Goal: Contribute content: Contribute content

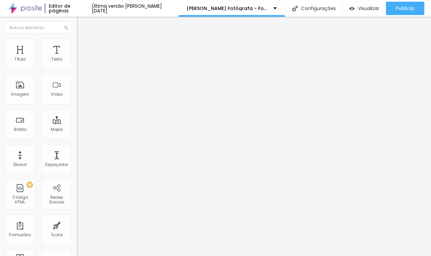
click at [77, 41] on li "Estilo" at bounding box center [115, 42] width 77 height 7
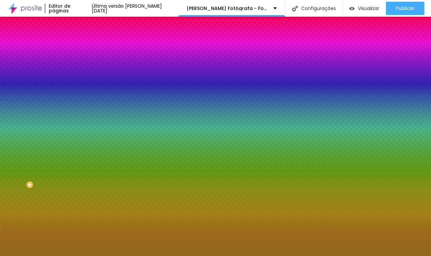
click at [77, 67] on input "#9D6B1F" at bounding box center [117, 67] width 80 height 7
paste input "70482"
type input "#70482"
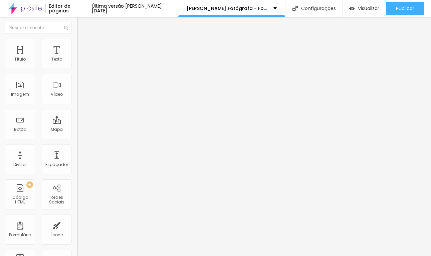
click at [77, 39] on img at bounding box center [80, 42] width 6 height 6
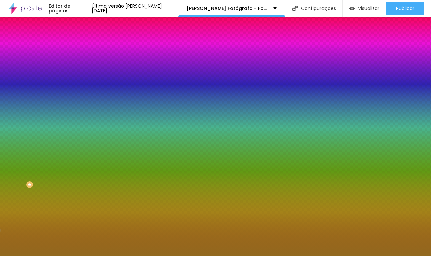
click at [77, 67] on input "#9D6B1F" at bounding box center [117, 67] width 80 height 7
paste input "70482"
type input "#70482"
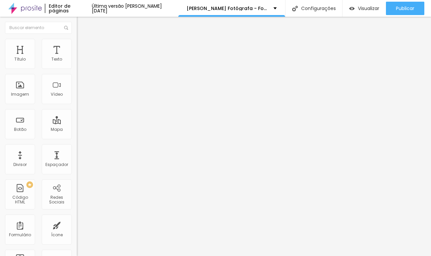
click at [83, 46] on span "Estilo" at bounding box center [88, 43] width 10 height 6
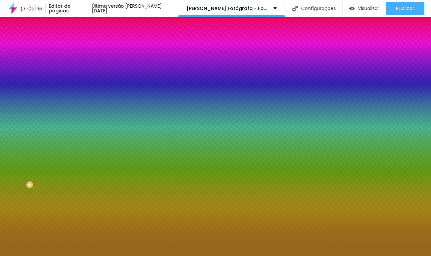
click at [77, 68] on input "#9D6B1F" at bounding box center [117, 67] width 80 height 7
paste input "70482"
type input "#70482"
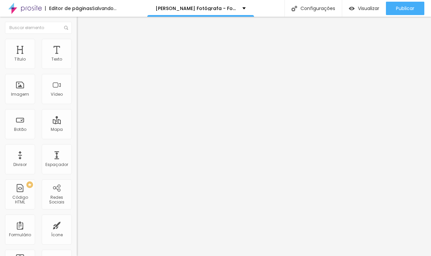
click at [77, 57] on span "Trocar imagem" at bounding box center [95, 55] width 36 height 6
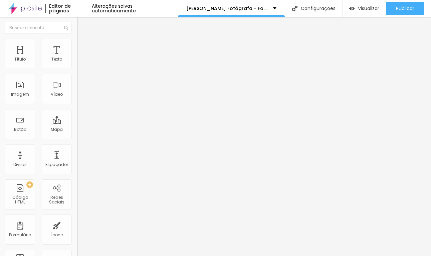
click at [77, 57] on span "Trocar imagem" at bounding box center [95, 55] width 36 height 6
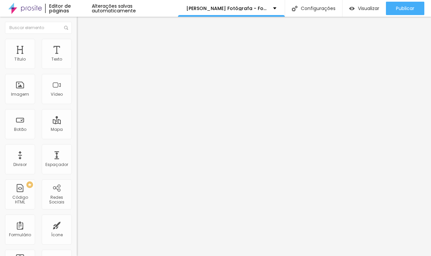
click at [77, 63] on input "[URL][DOMAIN_NAME]" at bounding box center [117, 59] width 80 height 7
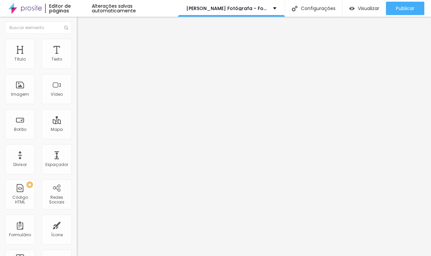
paste input "xTapQXH-U-Y?si=79RCEZDZUnKVBBea"
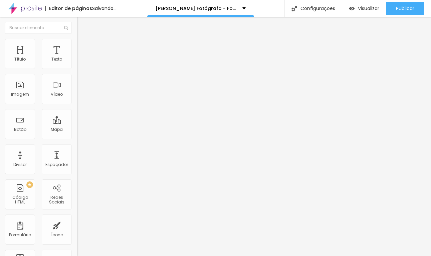
type input "[URL][DOMAIN_NAME]"
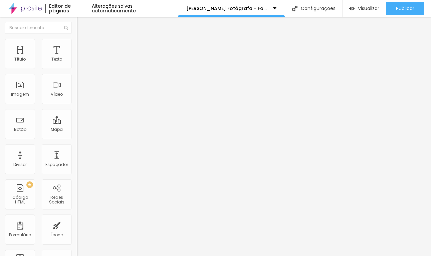
click at [83, 45] on span "Estilo" at bounding box center [88, 43] width 10 height 6
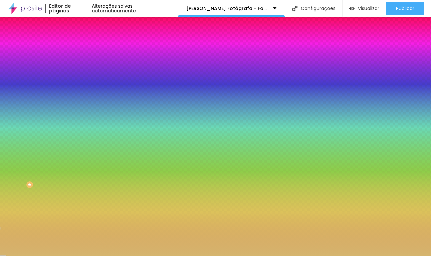
click at [77, 62] on div "Cor de fundo Voltar ao padrão #D5B56E" at bounding box center [115, 61] width 77 height 18
click at [77, 65] on input "#D5B56E" at bounding box center [117, 67] width 80 height 7
paste input "B8966"
type input "#B8966"
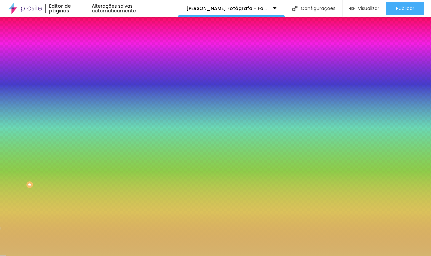
click at [77, 129] on div "Editar Coluna Conteúdo Estilo Avançado Cor de fundo Voltar ao padrão #B8966 Som…" at bounding box center [115, 136] width 77 height 239
click at [77, 178] on div "Editar Coluna Conteúdo Estilo Avançado Cor de fundo Voltar ao padrão #B8966 Som…" at bounding box center [115, 136] width 77 height 239
click at [77, 66] on input "#B8966" at bounding box center [117, 67] width 80 height 7
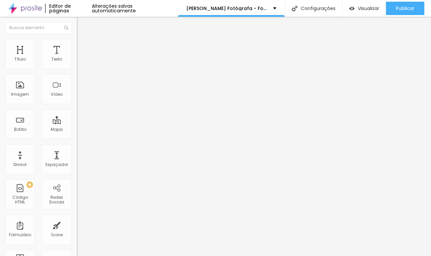
click at [83, 45] on span "Estilo" at bounding box center [88, 43] width 10 height 6
click at [77, 44] on li "Estilo" at bounding box center [115, 42] width 77 height 7
click at [83, 45] on span "Estilo" at bounding box center [88, 43] width 10 height 6
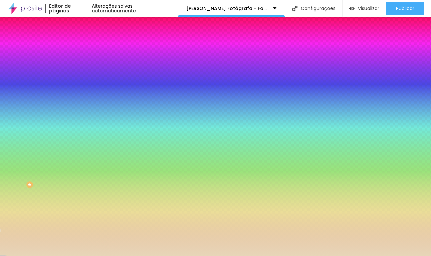
click at [77, 91] on div at bounding box center [115, 91] width 77 height 0
drag, startPoint x: 67, startPoint y: 140, endPoint x: 74, endPoint y: 73, distance: 67.2
click at [77, 73] on div "Imagem de fundo Adicionar imagem Efeito da Imagem Nenhum Nenhum Parallax Cor de…" at bounding box center [115, 95] width 77 height 87
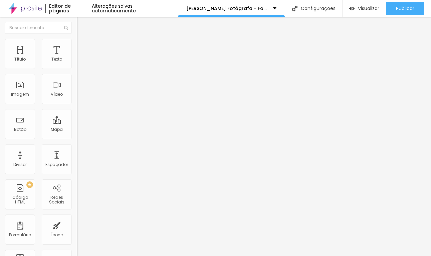
click at [77, 41] on li "Estilo" at bounding box center [115, 42] width 77 height 7
click at [77, 39] on img at bounding box center [80, 42] width 6 height 6
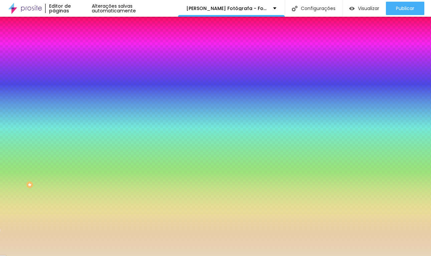
click at [77, 98] on input "#E7D6B8" at bounding box center [117, 94] width 80 height 7
paste input "F5E6C"
type input "#F5E6C"
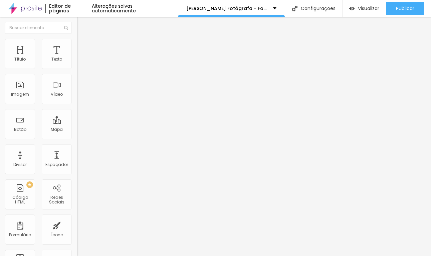
click at [77, 43] on img at bounding box center [80, 42] width 6 height 6
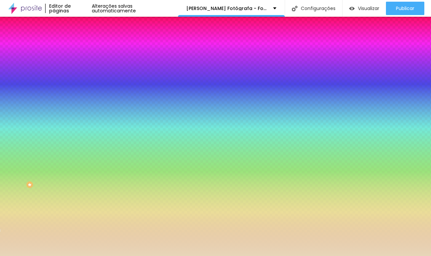
click at [77, 98] on input "#E7D6B8" at bounding box center [117, 94] width 80 height 7
paste input "F5E6C"
click at [77, 91] on div at bounding box center [115, 91] width 77 height 0
type input "#E7D6B8"
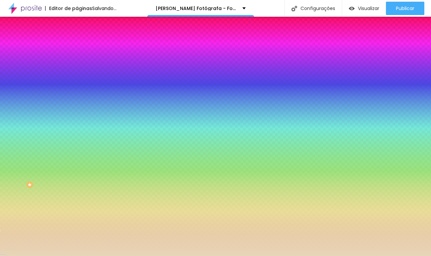
drag, startPoint x: 66, startPoint y: 149, endPoint x: 67, endPoint y: 189, distance: 40.8
click at [77, 189] on div "Editar Seção Conteúdo Estilo Avançado Imagem de fundo Adicionar imagem Efeito d…" at bounding box center [115, 136] width 77 height 239
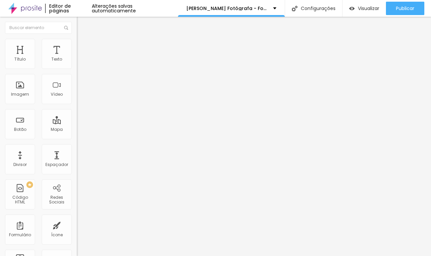
click at [77, 45] on li "Estilo" at bounding box center [115, 42] width 77 height 7
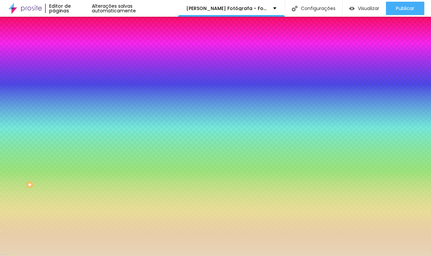
click at [77, 98] on input "#E7D6B8" at bounding box center [117, 94] width 80 height 7
paste input "F5E6C"
click at [77, 91] on div at bounding box center [115, 91] width 77 height 0
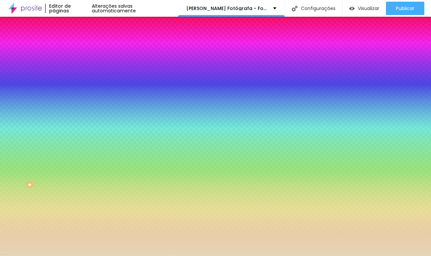
click at [77, 91] on div at bounding box center [115, 91] width 77 height 0
type input "#E7D6B8"
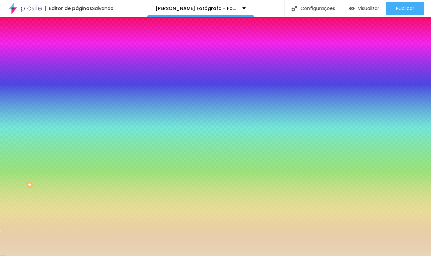
drag, startPoint x: 66, startPoint y: 145, endPoint x: 67, endPoint y: 236, distance: 90.9
click at [77, 236] on div "Editar Seção Conteúdo Estilo Avançado Imagem de fundo Adicionar imagem Efeito d…" at bounding box center [115, 136] width 77 height 239
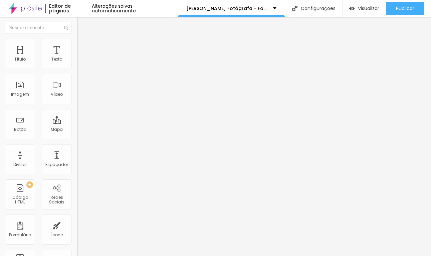
click at [77, 48] on ul "Conteúdo Estilo Avançado" at bounding box center [115, 42] width 77 height 20
click at [83, 46] on span "Estilo" at bounding box center [88, 43] width 10 height 6
click at [77, 45] on li "Estilo" at bounding box center [115, 42] width 77 height 7
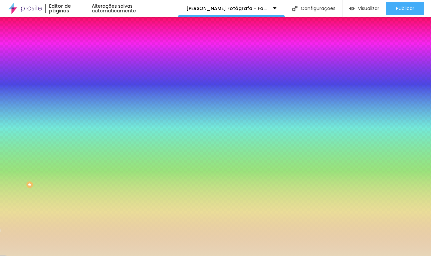
click at [77, 91] on div at bounding box center [115, 91] width 77 height 0
click at [79, 89] on icon "button" at bounding box center [81, 86] width 5 height 5
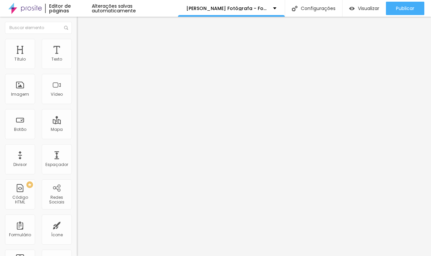
click at [77, 41] on img at bounding box center [80, 42] width 6 height 6
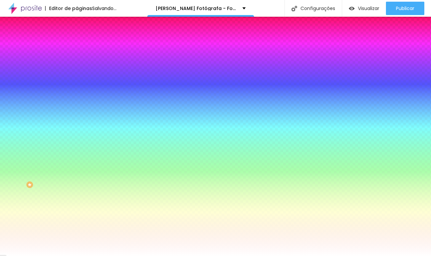
click at [77, 98] on input "#FFFFFF" at bounding box center [117, 94] width 80 height 7
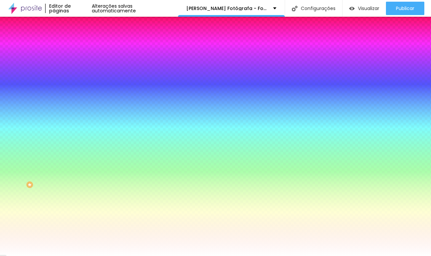
paste input
click at [77, 91] on div at bounding box center [115, 91] width 77 height 0
type input "#FFFFFF"
drag, startPoint x: 68, startPoint y: 147, endPoint x: 67, endPoint y: 182, distance: 35.8
click at [77, 139] on div "Imagem de fundo Adicionar imagem Efeito da Imagem Nenhum Nenhum Parallax Cor de…" at bounding box center [115, 95] width 77 height 87
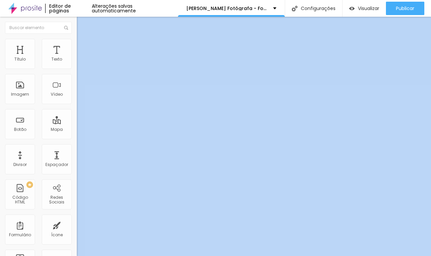
click at [77, 38] on ul "Conteúdo Estilo Avançado" at bounding box center [115, 42] width 77 height 20
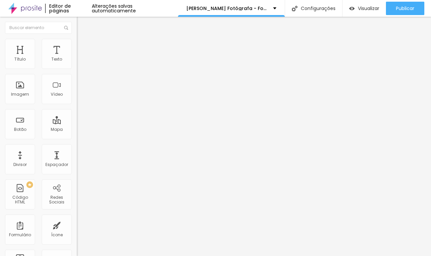
click at [77, 40] on img at bounding box center [80, 42] width 6 height 6
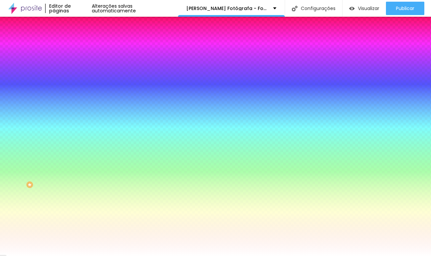
click at [77, 91] on button "Voltar ao padrão" at bounding box center [99, 87] width 45 height 8
click at [79, 89] on icon "button" at bounding box center [81, 86] width 5 height 5
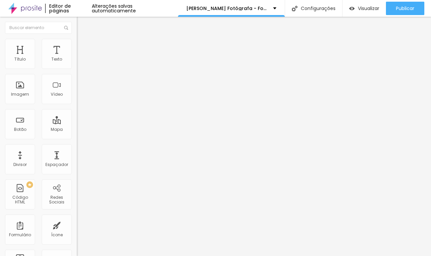
click at [83, 46] on span "Estilo" at bounding box center [88, 43] width 10 height 6
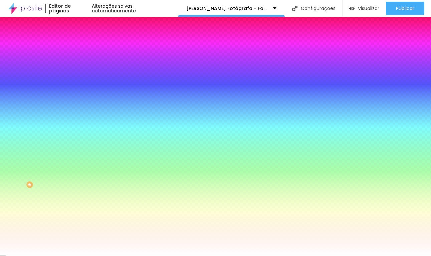
click at [77, 91] on div at bounding box center [115, 91] width 77 height 0
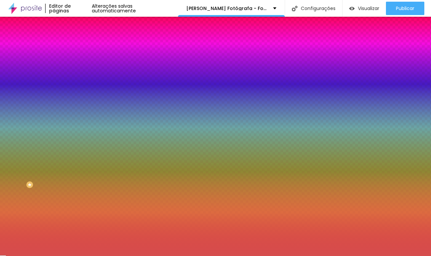
type input "#FFFFFF"
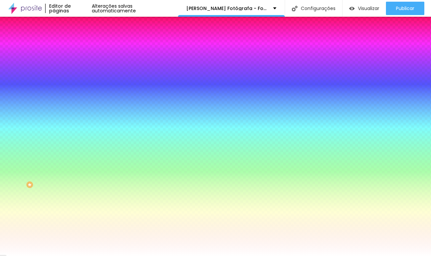
drag, startPoint x: 43, startPoint y: 138, endPoint x: 6, endPoint y: 120, distance: 40.9
click at [77, 98] on div "Cor de fundo Voltar ao padrão #FFFFFF" at bounding box center [115, 88] width 77 height 18
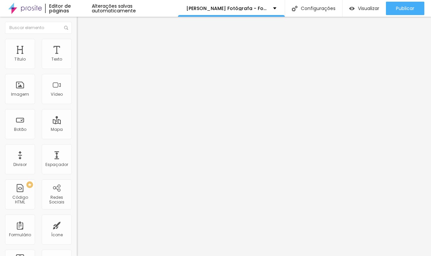
click at [77, 63] on input "Receba um orçamento" at bounding box center [117, 59] width 80 height 7
click at [77, 44] on li "Estilo" at bounding box center [115, 42] width 77 height 7
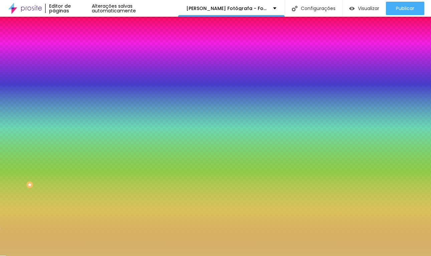
click at [77, 66] on input "#D5B56E" at bounding box center [117, 67] width 80 height 7
paste input "B89664"
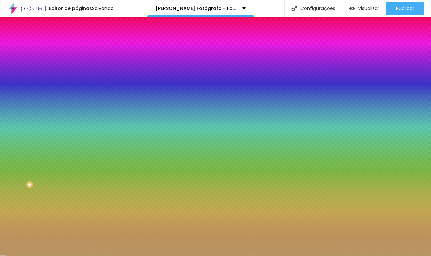
type input "#B89664"
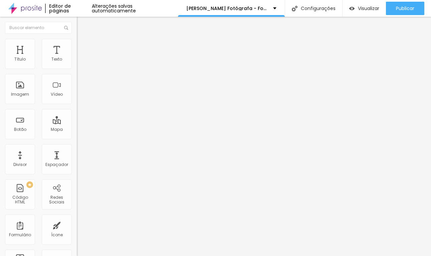
click at [79, 97] on icon "button" at bounding box center [81, 95] width 4 height 4
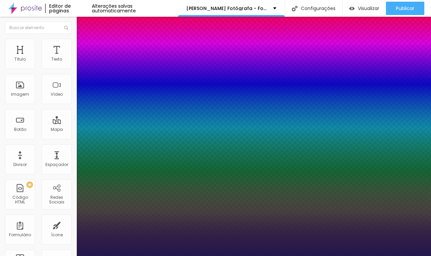
type input "1"
click at [105, 255] on div at bounding box center [215, 256] width 431 height 0
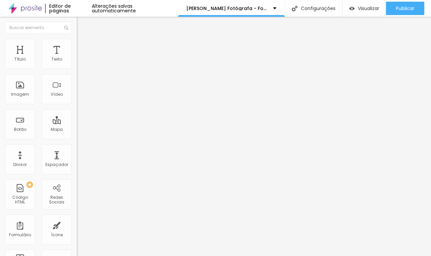
click at [77, 99] on button "button" at bounding box center [81, 95] width 9 height 7
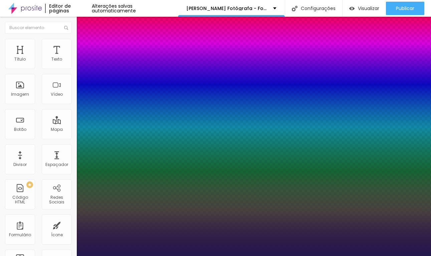
type input "1"
select select "ChangaOne-Italic"
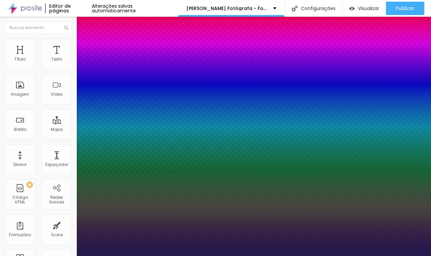
type input "1"
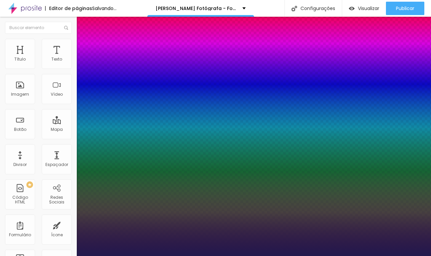
select select "ChangaOne-Regular"
type input "1"
select select "Chewy-Regular"
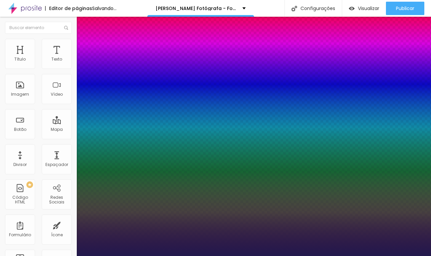
type input "1"
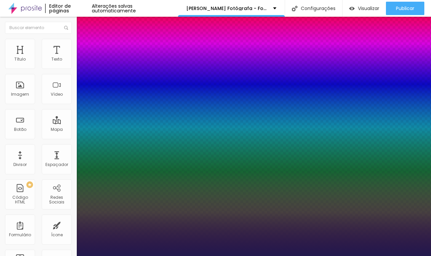
select select "Chivo"
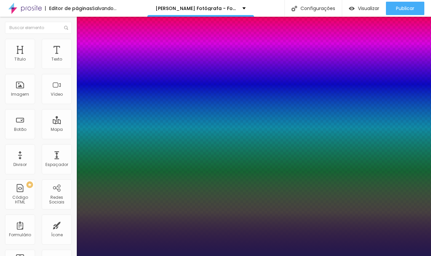
type input "1"
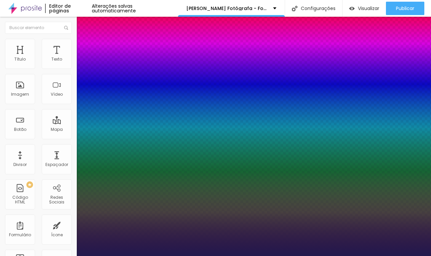
select select "CinzelDecorative-Black"
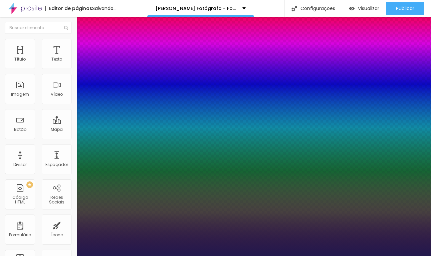
type input "1"
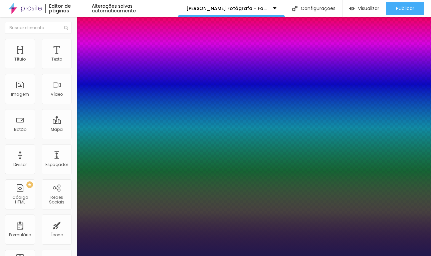
select select "CinzelDecorative-Regular"
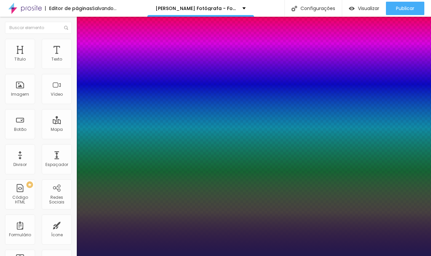
type input "1"
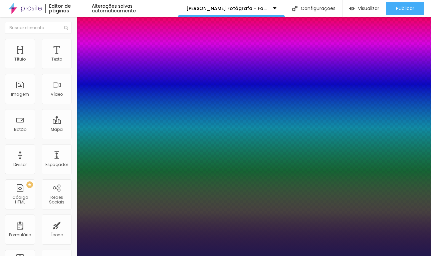
click at [64, 255] on div at bounding box center [215, 256] width 431 height 0
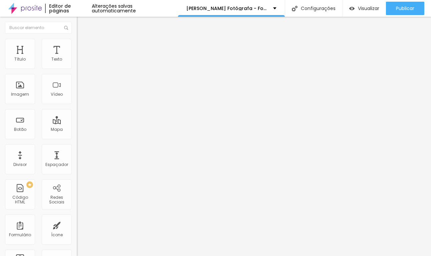
click at [79, 97] on icon "button" at bounding box center [81, 95] width 4 height 4
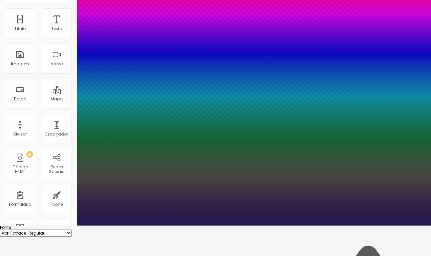
scroll to position [54, 0]
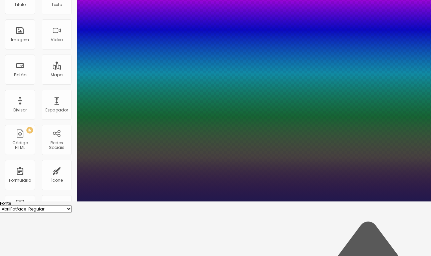
type input "1"
click at [31, 201] on div at bounding box center [215, 201] width 431 height 0
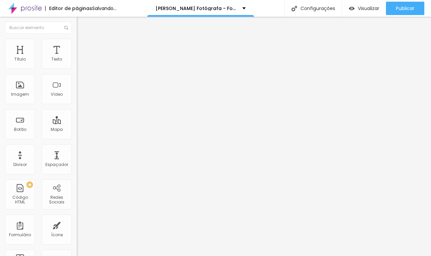
scroll to position [0, 0]
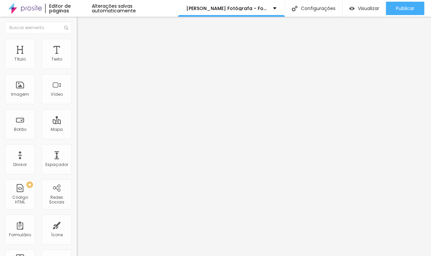
click at [77, 92] on button "Voltar ao padrão" at bounding box center [99, 88] width 45 height 8
click at [77, 99] on button "button" at bounding box center [81, 95] width 9 height 7
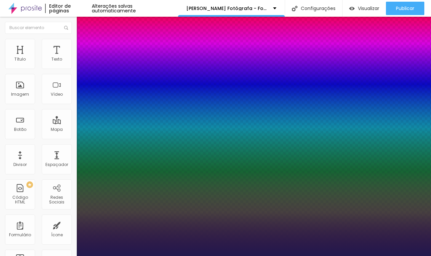
type input "1"
type input "25"
type input "1"
type input "30"
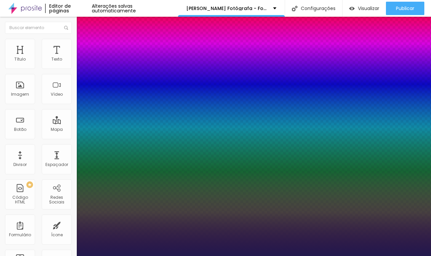
type input "30"
type input "1"
type input "33"
type input "1"
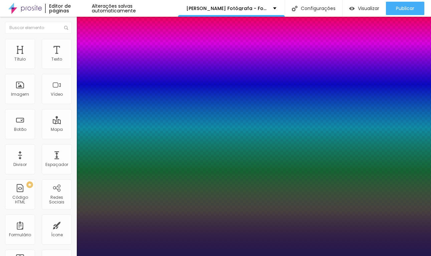
type input "34"
type input "1"
type input "36"
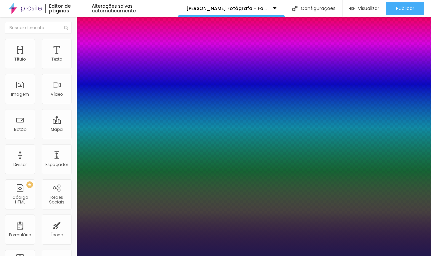
type input "1"
type input "35"
type input "1"
type input "34"
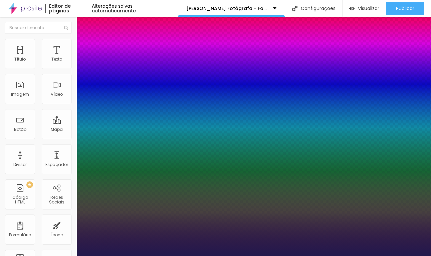
type input "34"
type input "1"
type input "33"
type input "1"
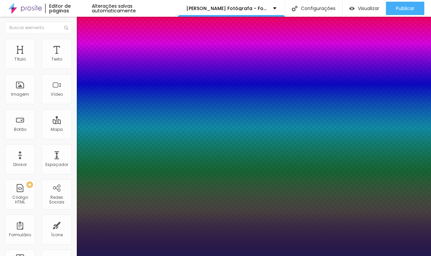
type input "32"
type input "1"
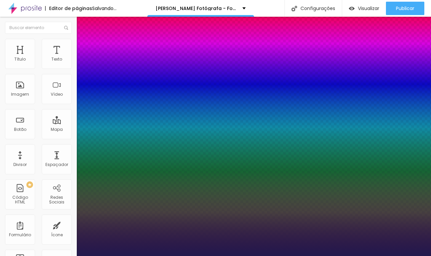
type input "31"
type input "1"
type input "30"
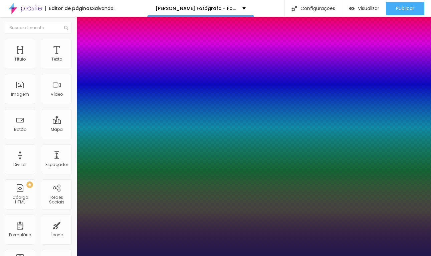
type input "1"
type input "29"
type input "1"
type input "28"
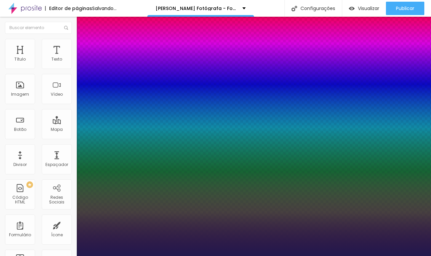
type input "28"
type input "1"
type input "27"
type input "1"
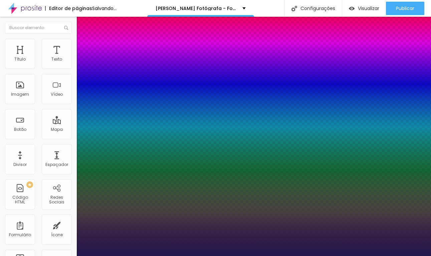
type input "28"
type input "1"
type input "29"
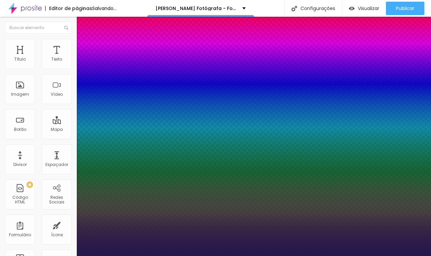
type input "1"
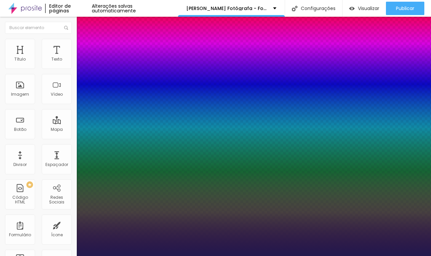
type input "30"
type input "1"
type input "31"
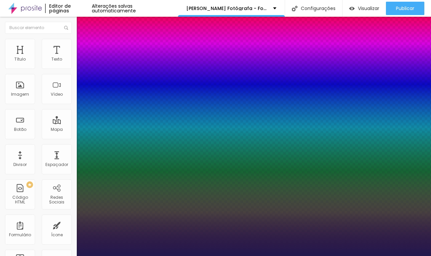
type input "1"
drag, startPoint x: 95, startPoint y: 190, endPoint x: 98, endPoint y: 193, distance: 4.7
type input "31"
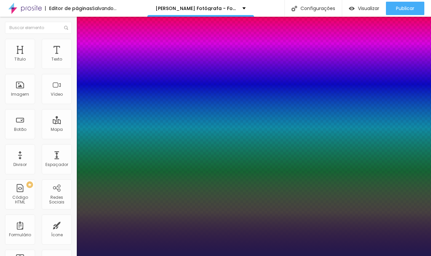
type input "1"
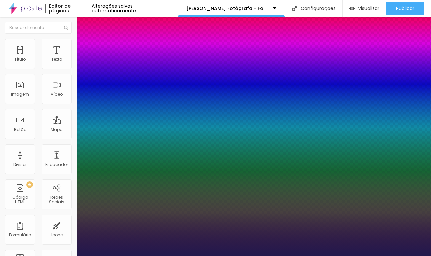
click at [173, 255] on div at bounding box center [215, 256] width 431 height 0
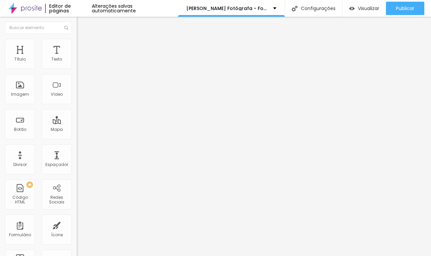
click at [77, 57] on span "Trocar imagem" at bounding box center [95, 55] width 36 height 6
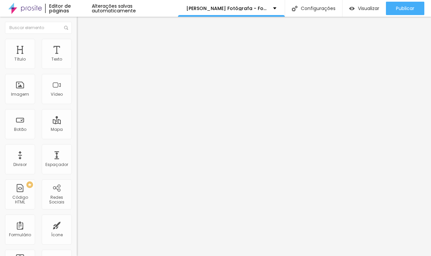
click at [77, 57] on span "Trocar imagem" at bounding box center [95, 55] width 36 height 6
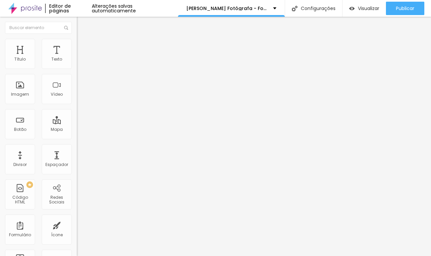
click at [77, 57] on span "Trocar imagem" at bounding box center [95, 55] width 36 height 6
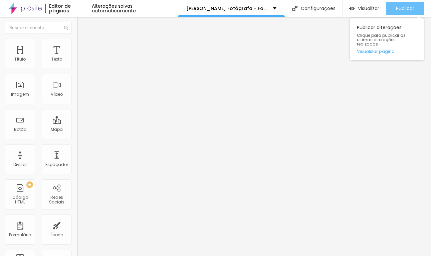
click at [409, 13] on div "Publicar" at bounding box center [405, 8] width 18 height 13
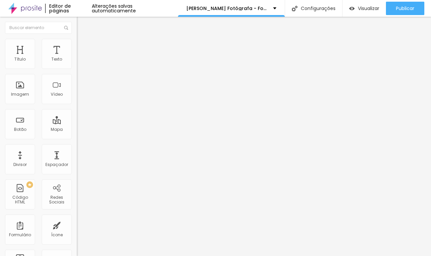
click at [115, 255] on div at bounding box center [215, 260] width 431 height 0
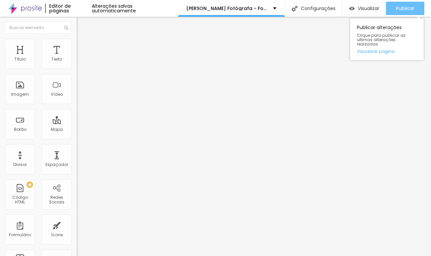
click at [390, 10] on button "Publicar" at bounding box center [405, 8] width 38 height 13
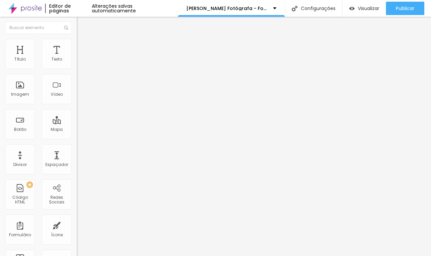
click at [34, 10] on img at bounding box center [24, 8] width 33 height 17
